Goal: Check status: Check status

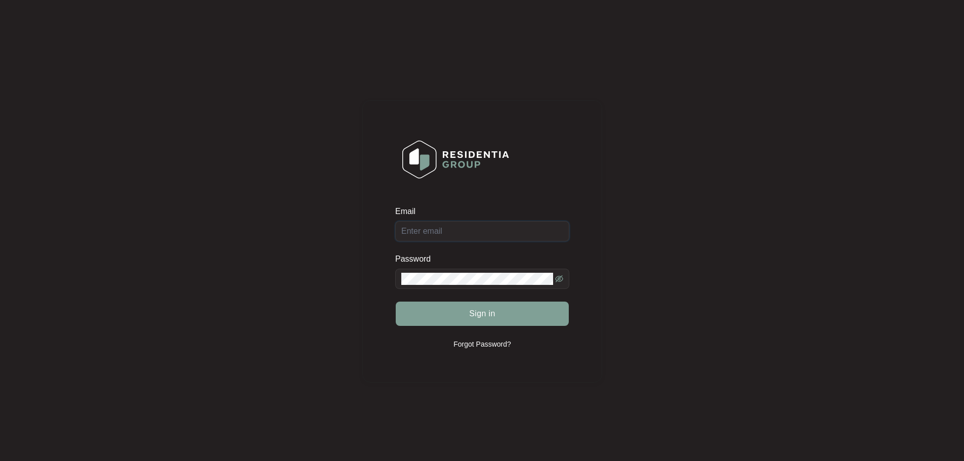
type input "[EMAIL_ADDRESS][DOMAIN_NAME]"
click at [530, 319] on div "Sign in" at bounding box center [482, 313] width 174 height 25
click at [484, 314] on span "Sign in" at bounding box center [482, 314] width 26 height 12
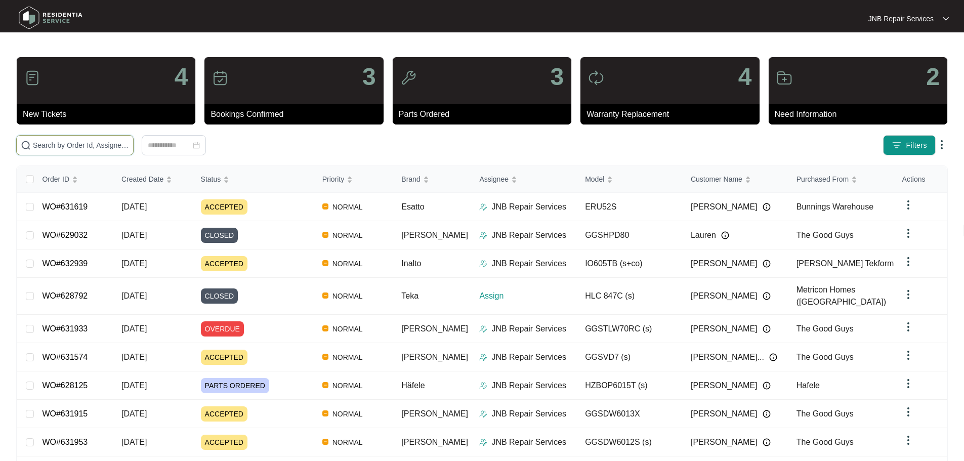
click at [129, 140] on input "text" at bounding box center [81, 145] width 96 height 11
paste input "631933"
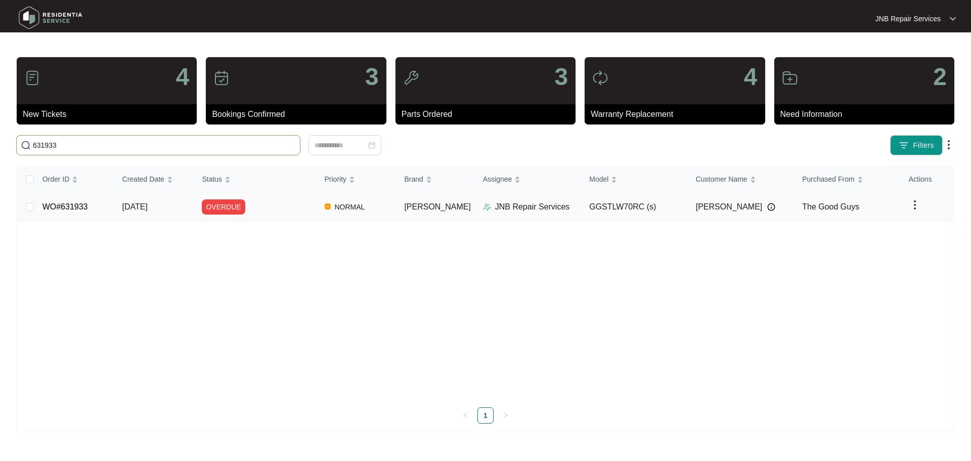
type input "631933"
click at [289, 213] on div "OVERDUE" at bounding box center [259, 206] width 114 height 15
